Goal: Entertainment & Leisure: Consume media (video, audio)

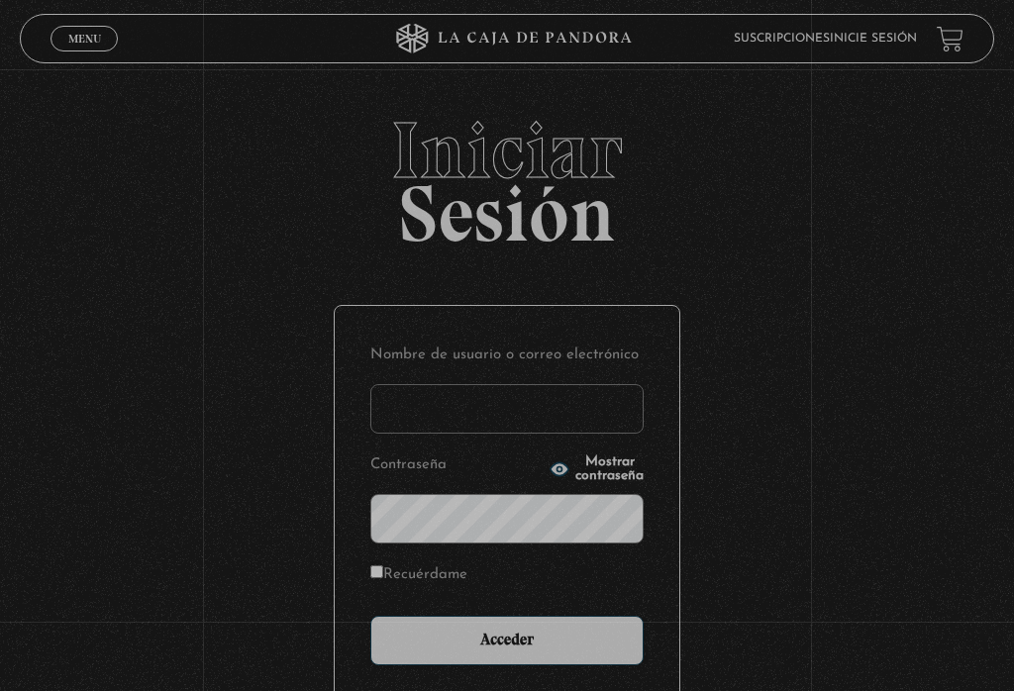
type input "teacherluisdiego@gmail.com"
click at [507, 645] on input "Acceder" at bounding box center [506, 641] width 273 height 50
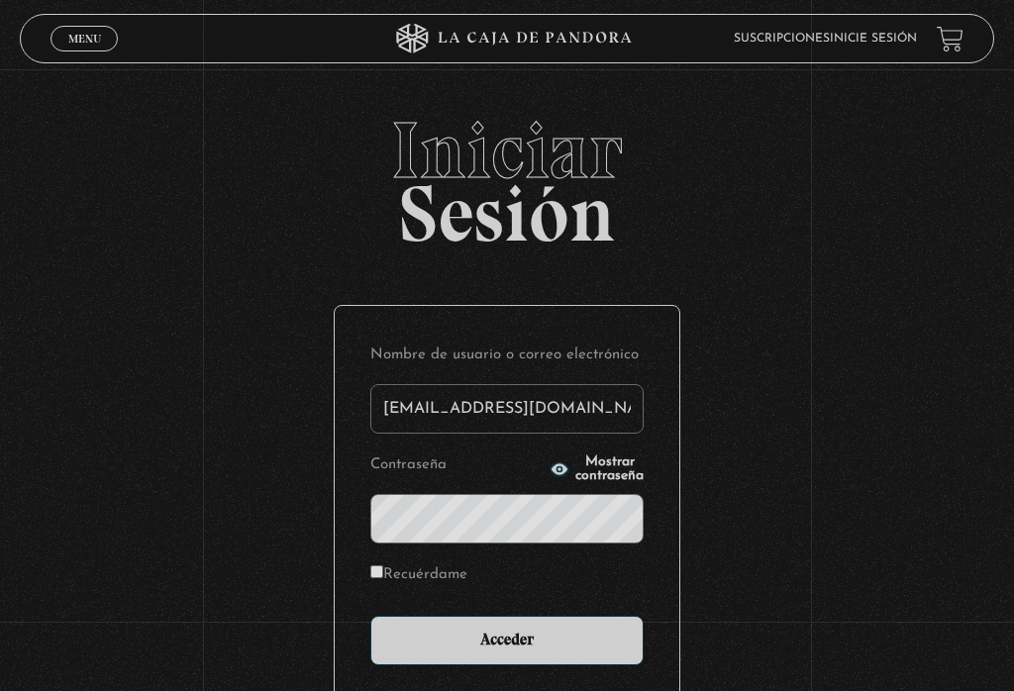
click at [410, 655] on input "Acceder" at bounding box center [506, 641] width 273 height 50
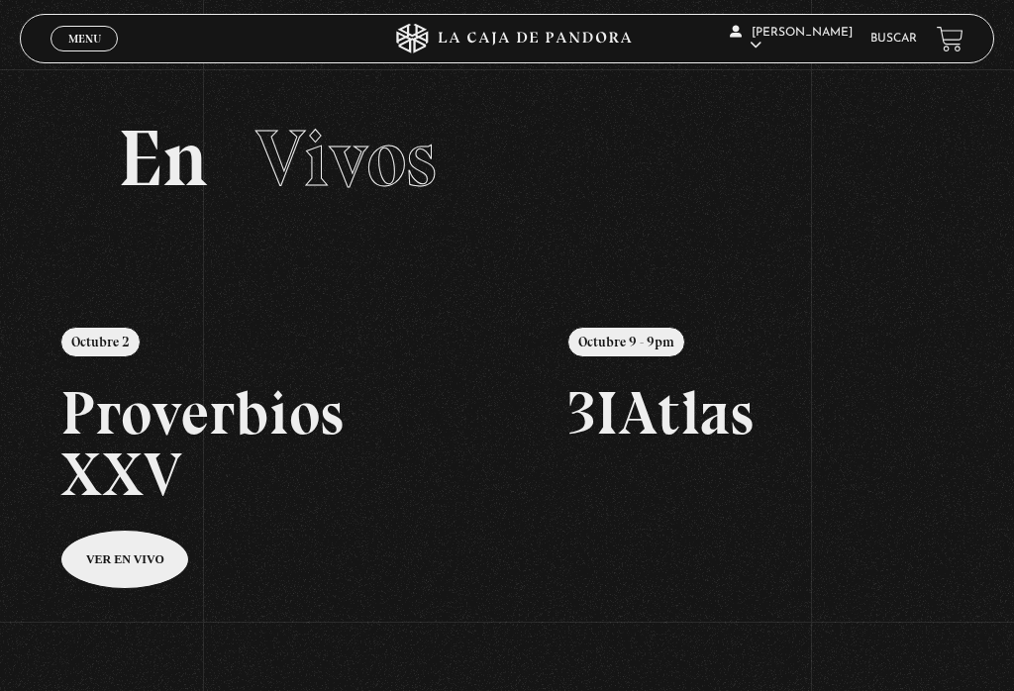
scroll to position [2, 0]
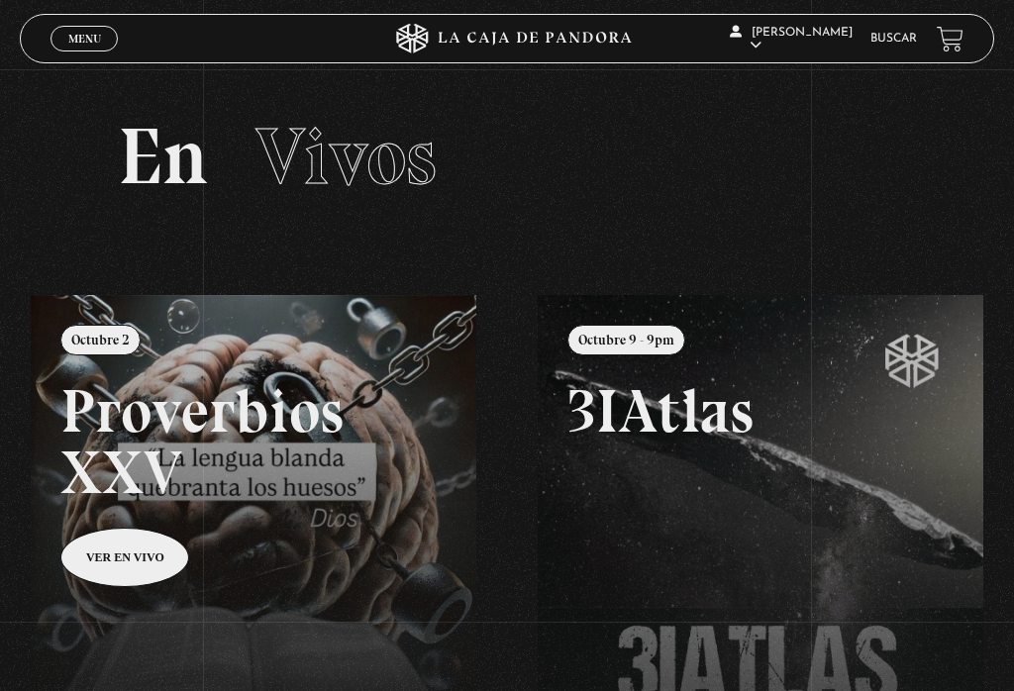
click at [95, 35] on span "Menu" at bounding box center [84, 39] width 33 height 12
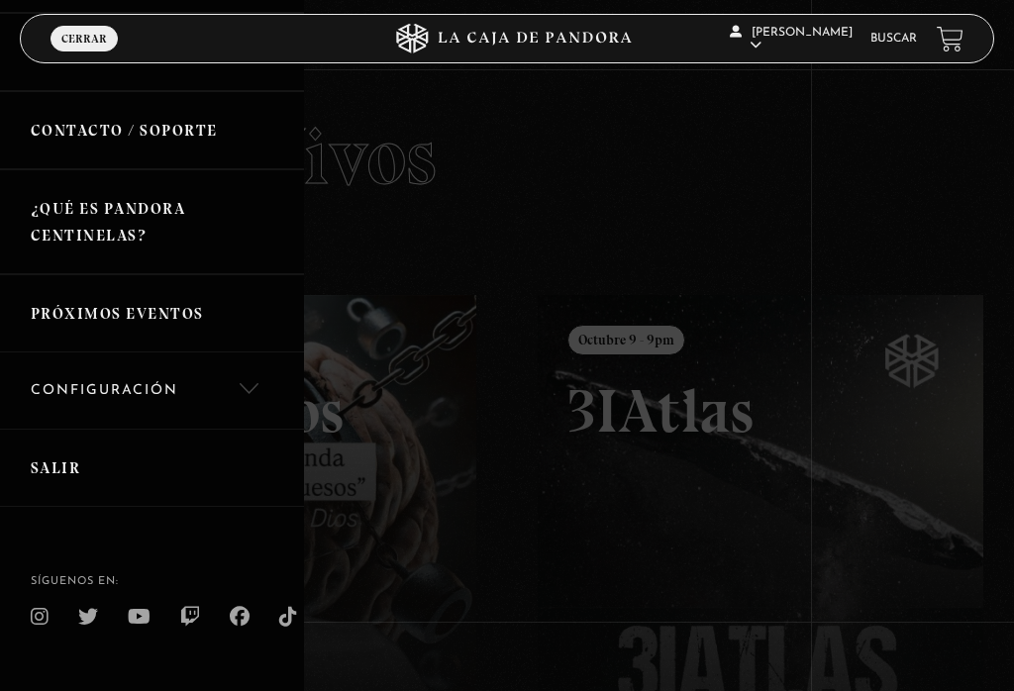
scroll to position [368, 0]
click at [888, 44] on link "Buscar" at bounding box center [894, 39] width 47 height 12
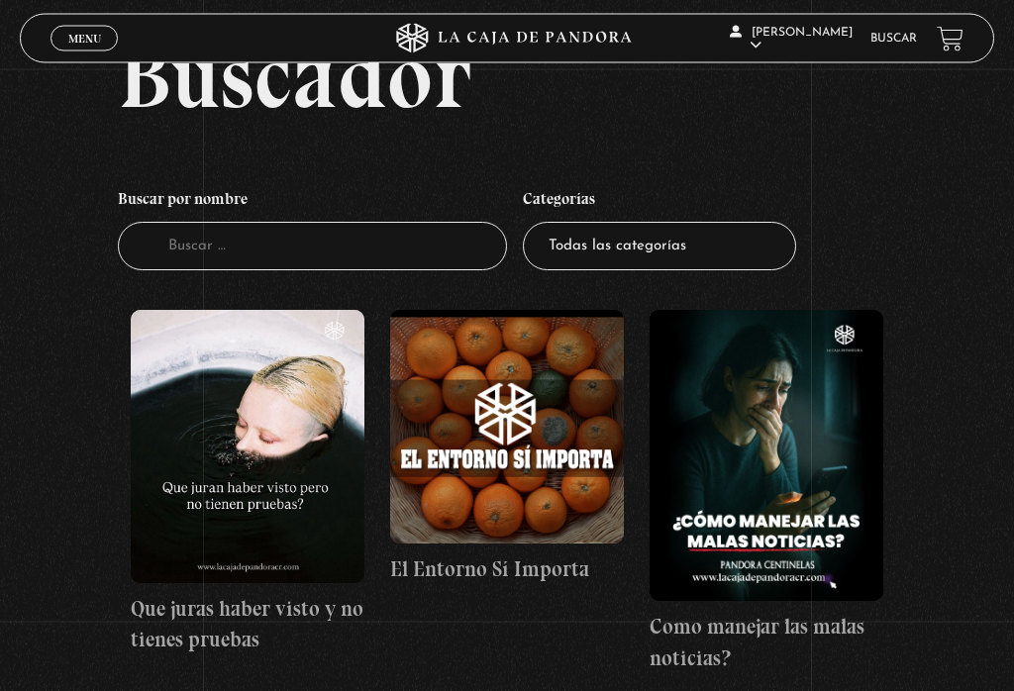
scroll to position [107, 0]
click at [293, 515] on figure at bounding box center [248, 446] width 234 height 273
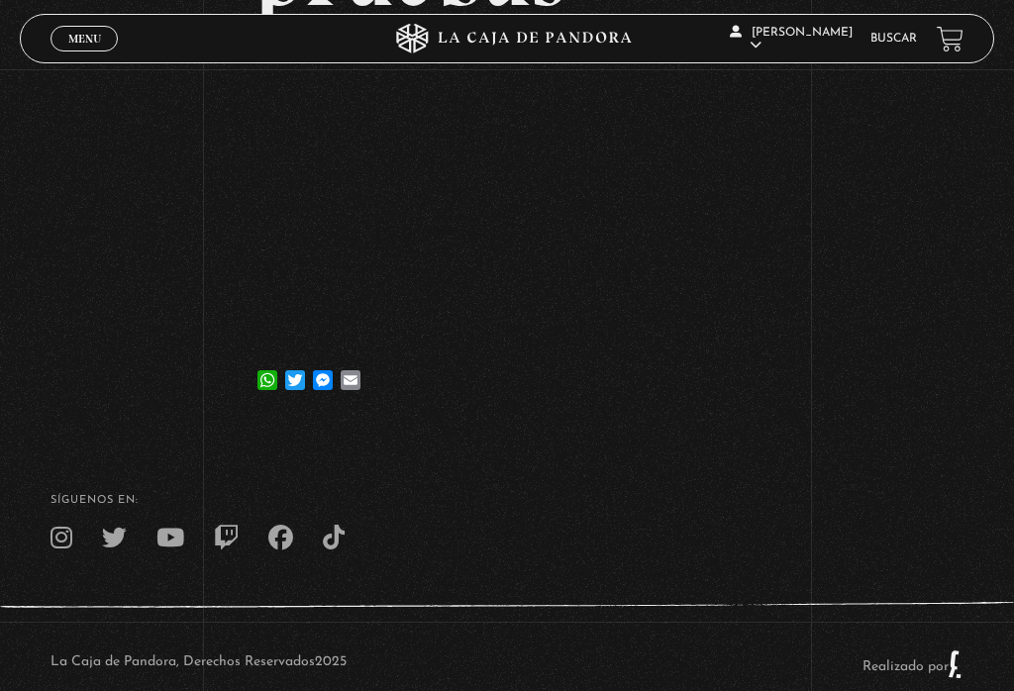
scroll to position [535, 0]
